Goal: Transaction & Acquisition: Obtain resource

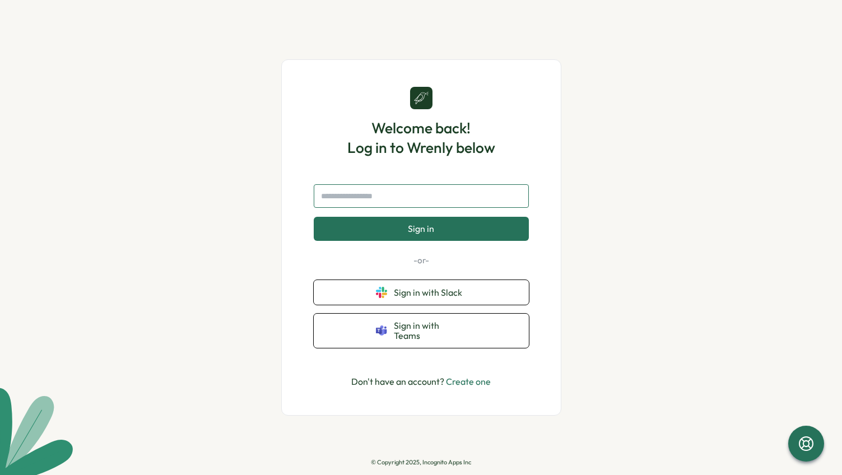
click at [411, 200] on input "text" at bounding box center [421, 196] width 215 height 24
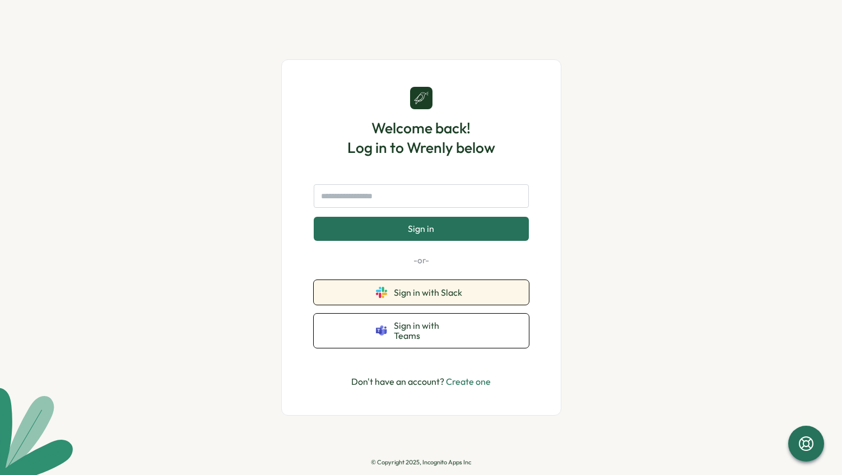
click at [434, 297] on span "Sign in with Slack" at bounding box center [430, 292] width 73 height 10
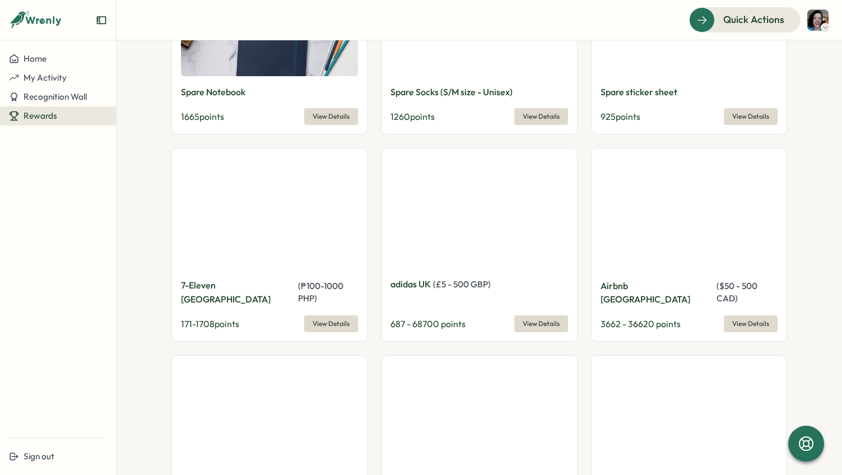
scroll to position [893, 0]
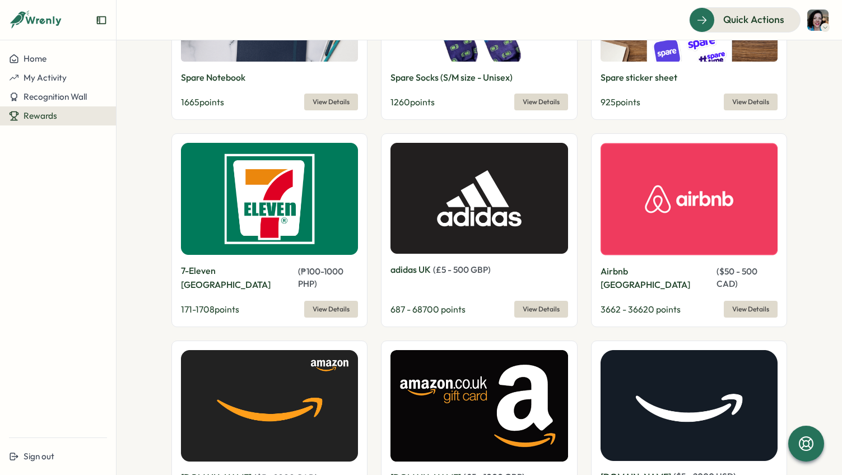
click at [744, 301] on span "View Details" at bounding box center [750, 309] width 37 height 16
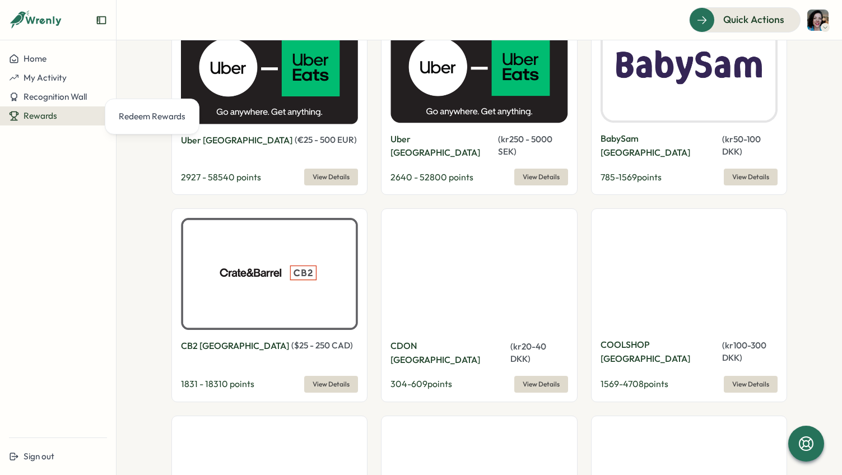
scroll to position [4866, 0]
